Goal: Task Accomplishment & Management: Complete application form

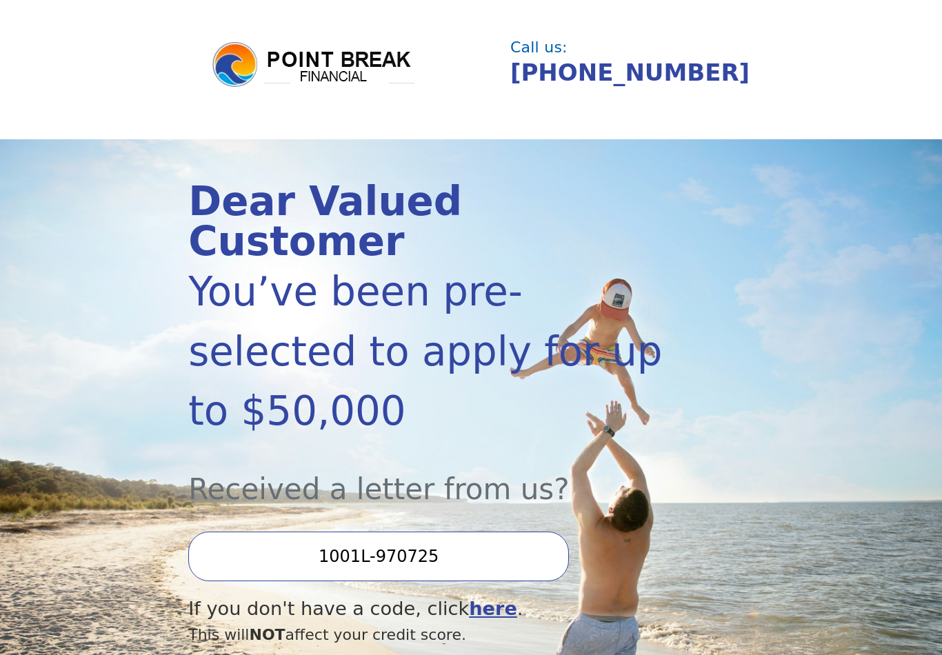
scroll to position [28, 0]
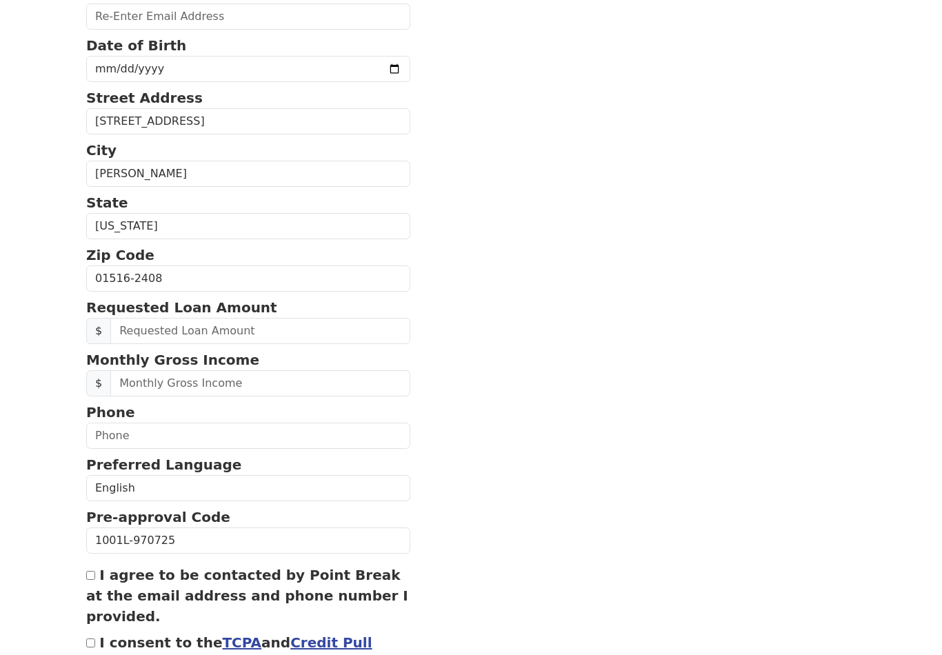
scroll to position [287, 0]
click at [197, 337] on input "text" at bounding box center [260, 331] width 300 height 26
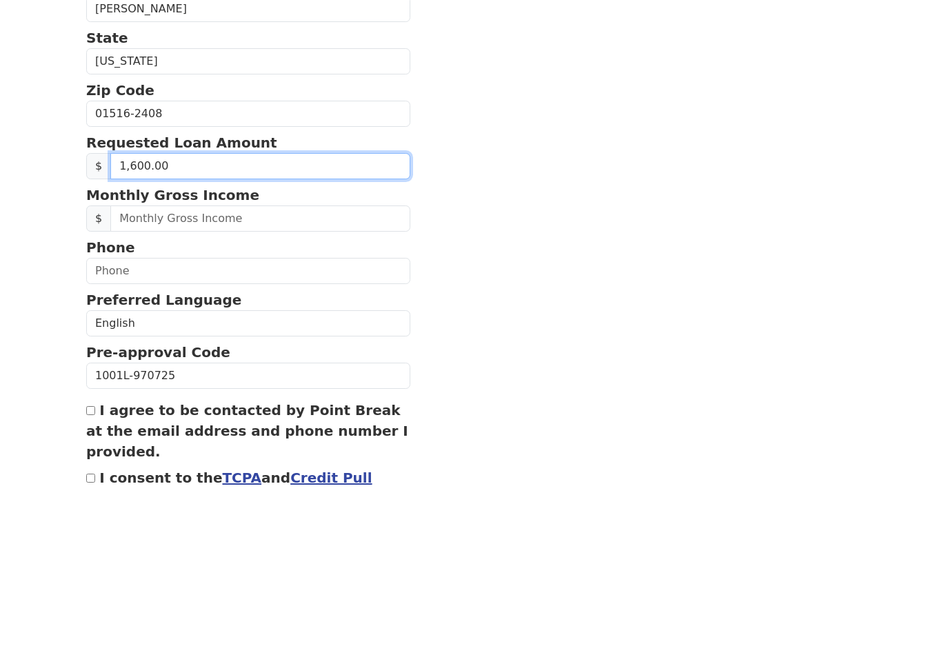
type input "16,000.00"
click at [553, 255] on section "First Name [PERSON_NAME] Last Name [PERSON_NAME] Email Address Re-Enter Email A…" at bounding box center [471, 275] width 770 height 901
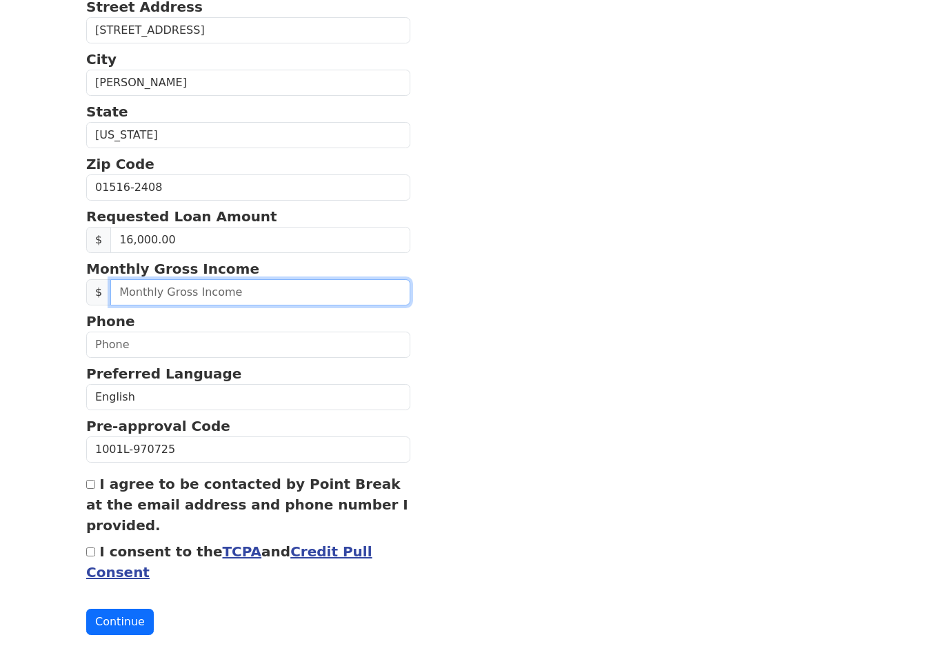
click at [201, 294] on input "text" at bounding box center [260, 292] width 300 height 26
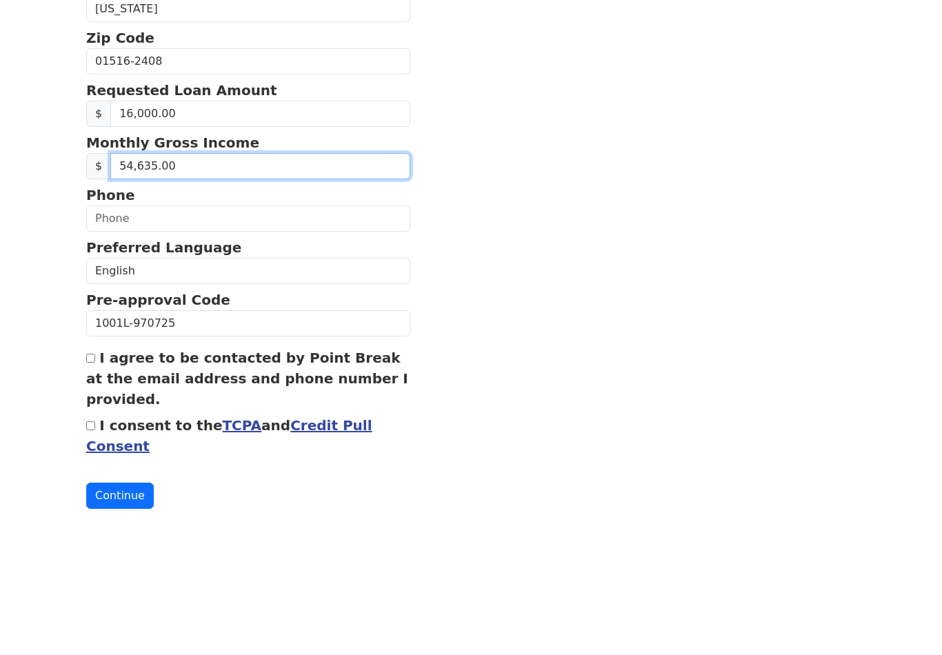
type input "5,463.00"
click at [564, 228] on section "First Name [PERSON_NAME] Last Name [PERSON_NAME] Email Address Re-Enter Email A…" at bounding box center [471, 184] width 770 height 901
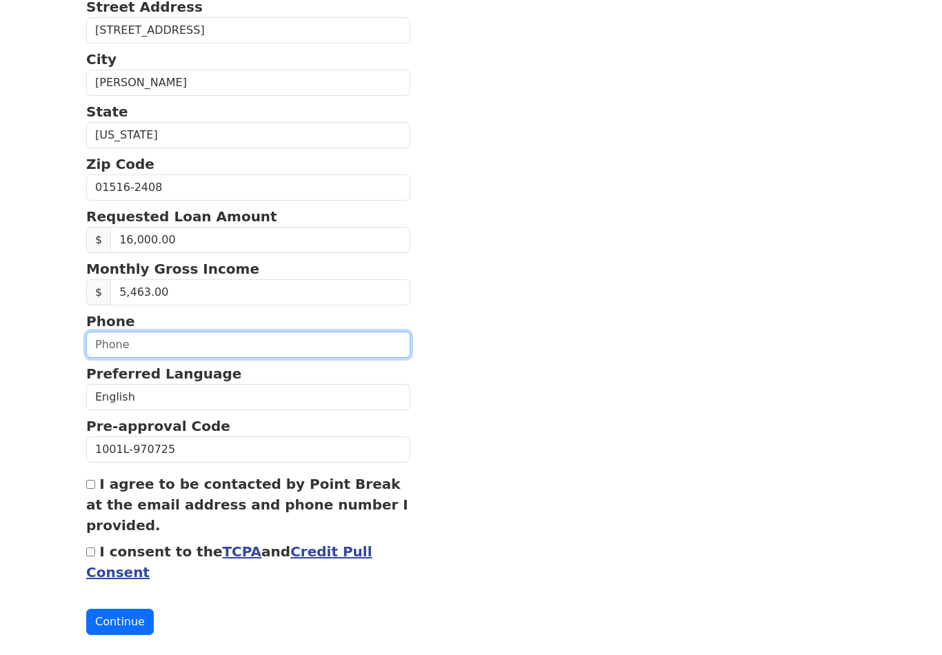
click at [97, 345] on input "text" at bounding box center [248, 345] width 324 height 26
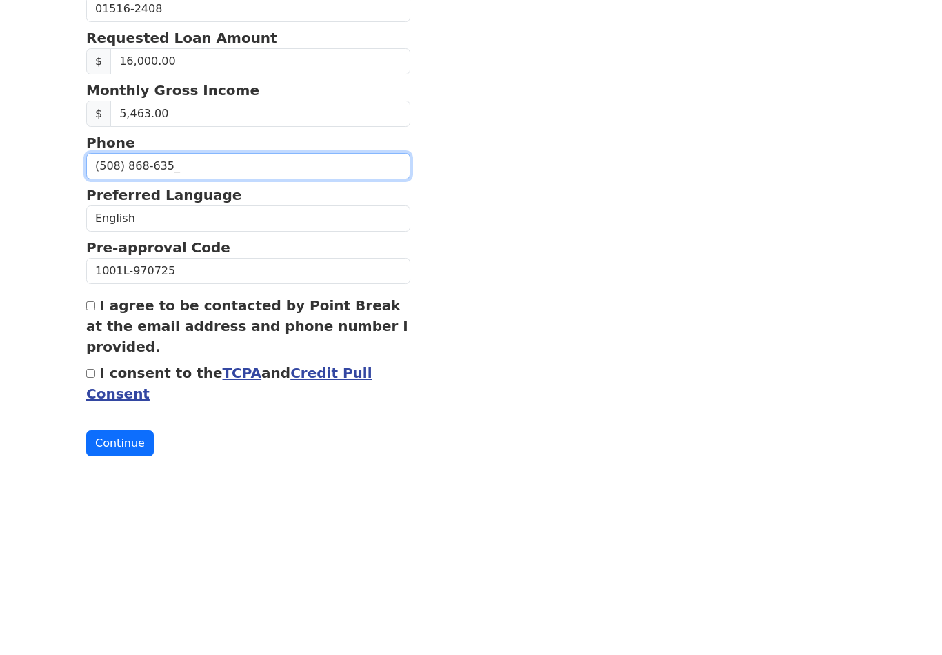
type input "[PHONE_NUMBER]"
click at [516, 230] on section "First Name Berg Last Name Russell Email Address Re-Enter Email Address Date of …" at bounding box center [471, 184] width 770 height 901
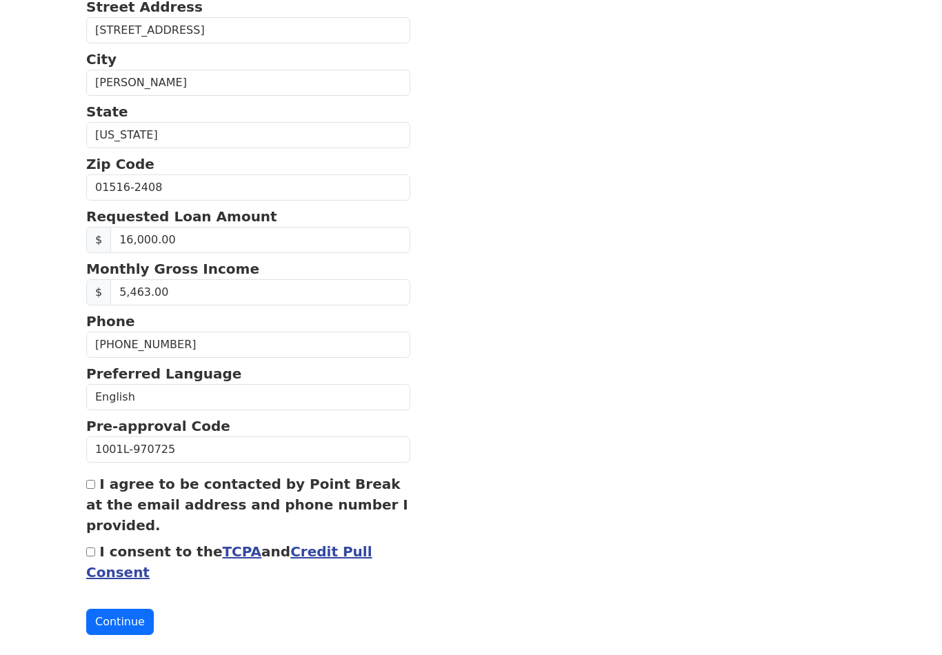
click at [94, 481] on input "I agree to be contacted by Point Break at the email address and phone number I …" at bounding box center [90, 484] width 9 height 9
checkbox input "true"
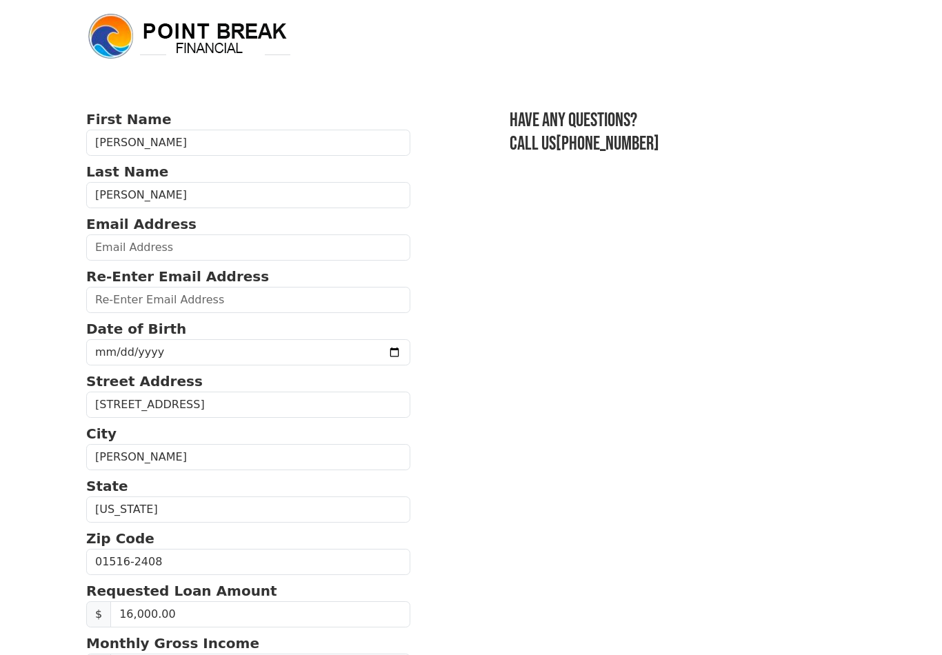
scroll to position [10, 0]
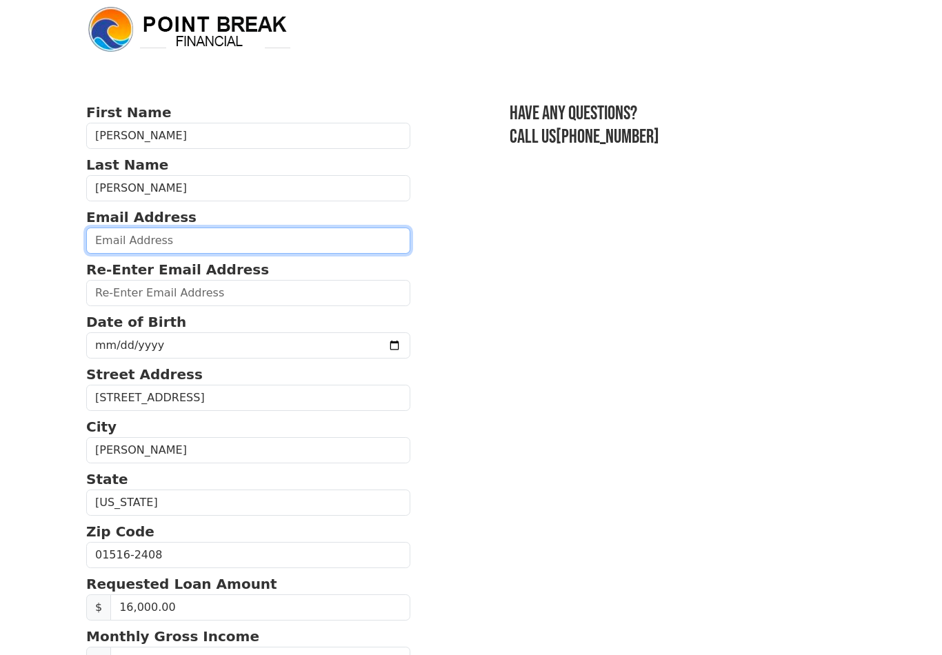
click at [159, 241] on input "email" at bounding box center [248, 241] width 324 height 26
type input "sue20russ@yahoo.com"
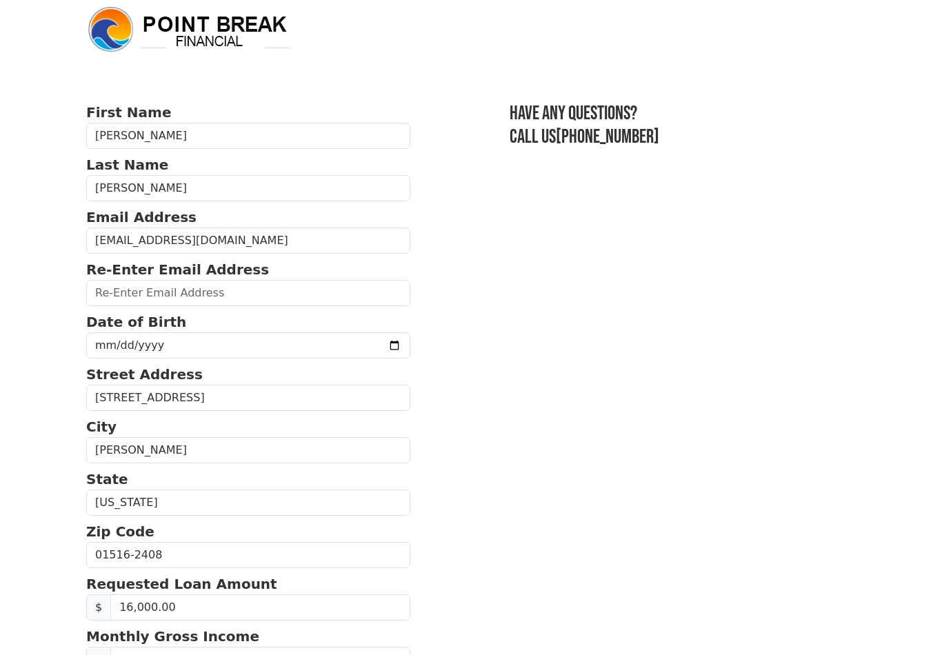
click at [590, 252] on section "First Name Berg Last Name Russell Email Address sue20russ@yahoo.com Re-Enter Em…" at bounding box center [471, 552] width 770 height 901
click at [152, 285] on input "email" at bounding box center [248, 293] width 324 height 26
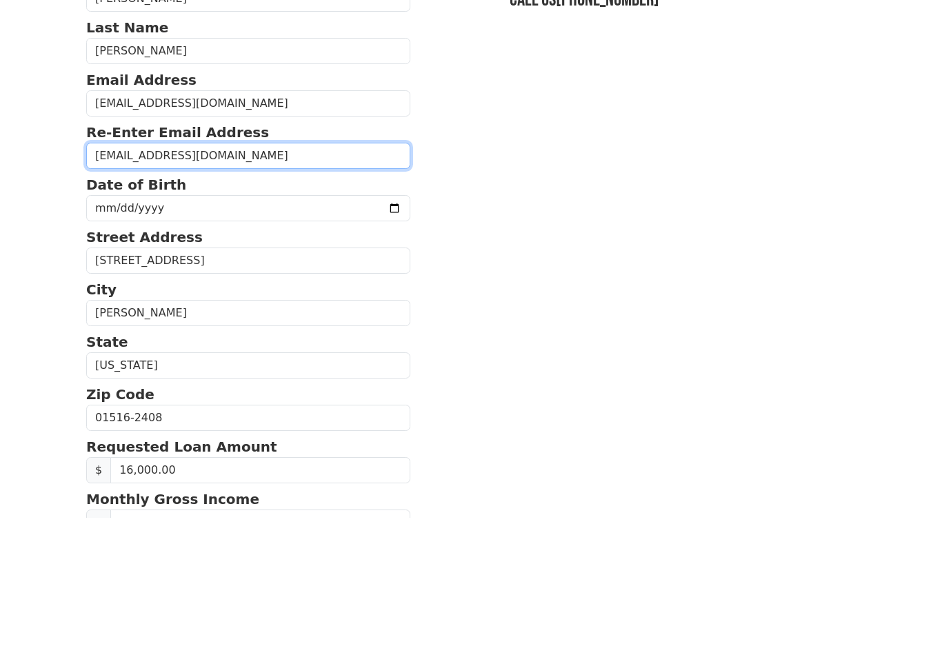
type input "sue20russ@yahoo.com"
click at [648, 210] on section "First Name Berg Last Name Russell Email Address sue20russ@yahoo.com Re-Enter Em…" at bounding box center [471, 552] width 770 height 901
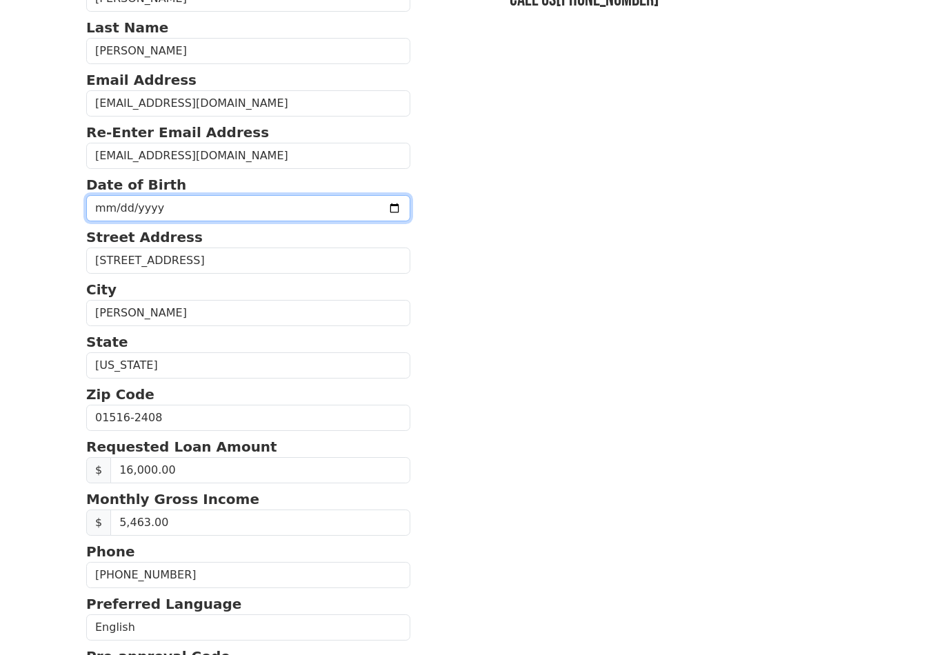
click at [92, 204] on input "date" at bounding box center [248, 208] width 324 height 26
click at [309, 206] on input "1969-11-09" at bounding box center [248, 208] width 324 height 26
type input "1969-11-17"
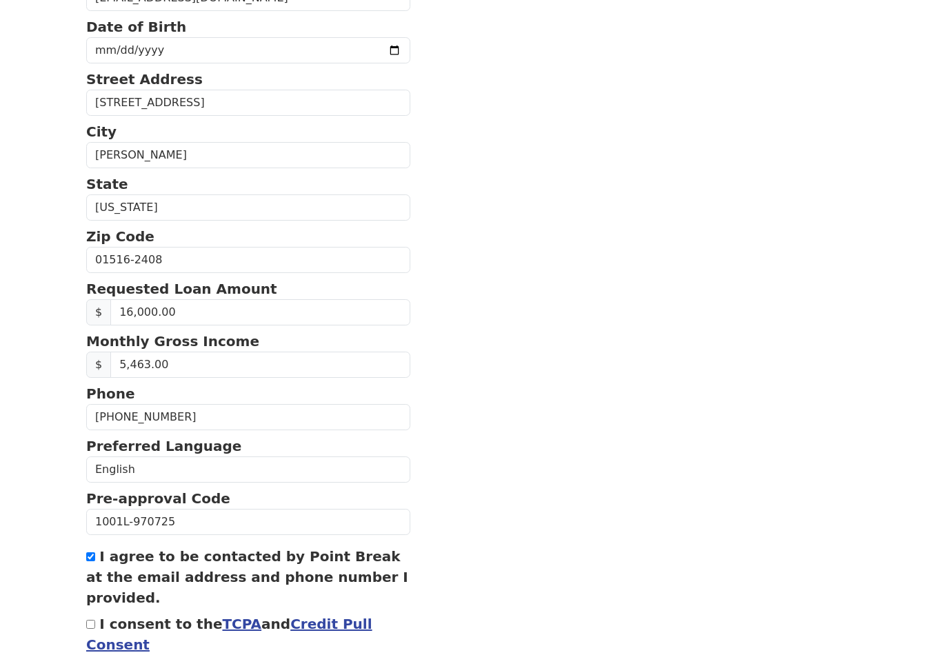
click at [600, 521] on section "First Name Berg Last Name Russell Email Address sue20russ@yahoo.com Re-Enter Em…" at bounding box center [471, 258] width 770 height 901
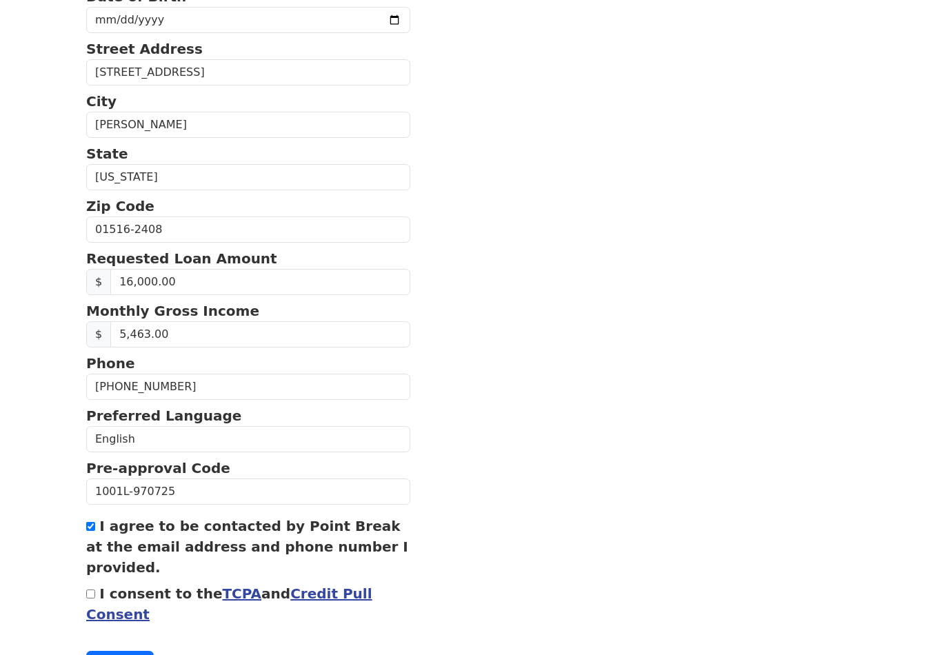
scroll to position [378, 0]
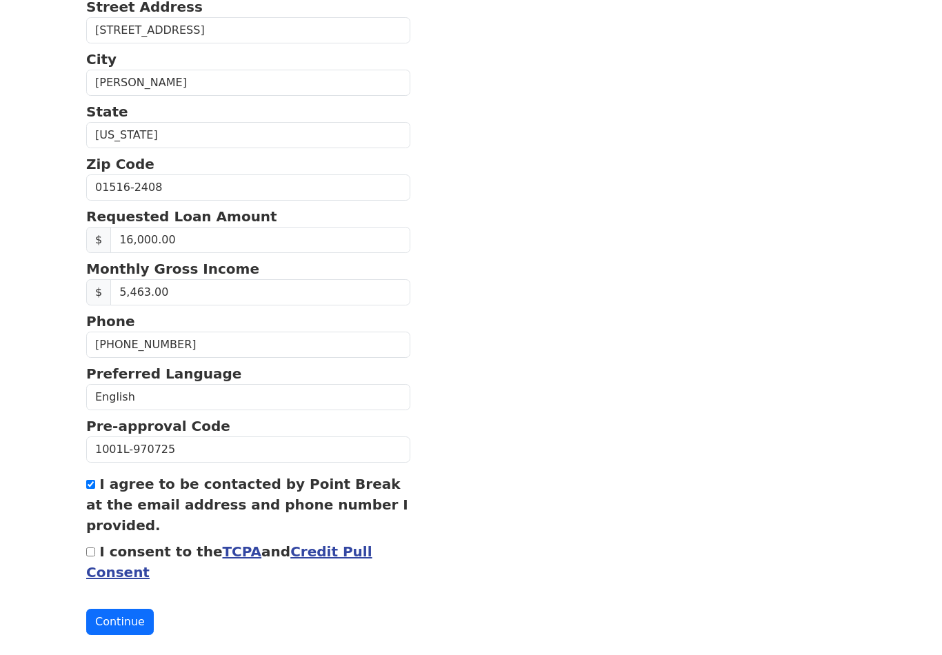
click at [93, 551] on input "I consent to the TCPA and Credit Pull Consent" at bounding box center [90, 552] width 9 height 9
checkbox input "true"
click at [135, 621] on button "Continue" at bounding box center [120, 622] width 68 height 26
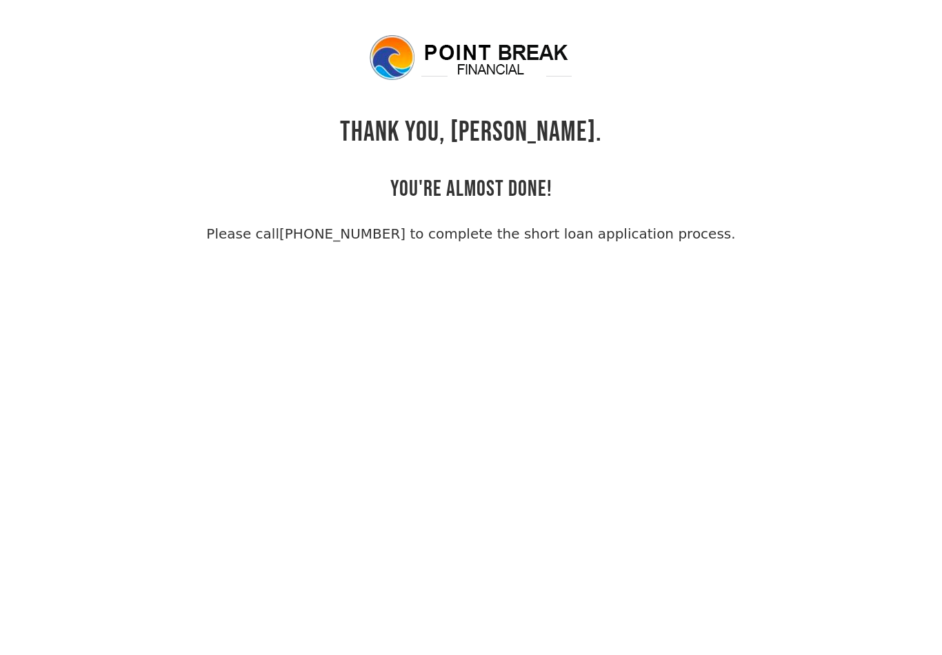
scroll to position [33, 0]
